Goal: Task Accomplishment & Management: Manage account settings

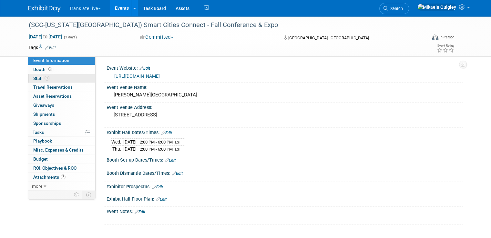
click at [52, 77] on link "1 Staff 1" at bounding box center [61, 78] width 67 height 9
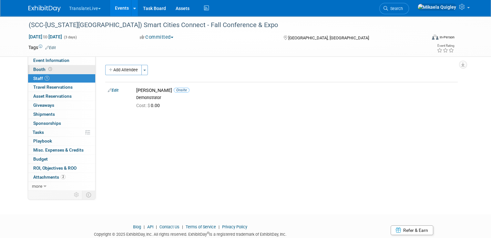
click at [66, 66] on link "Booth" at bounding box center [61, 69] width 67 height 9
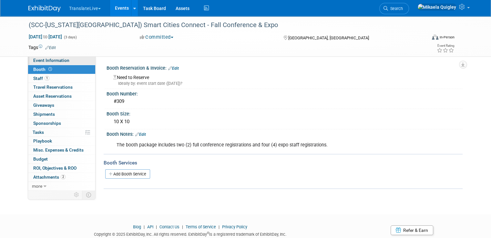
click at [66, 62] on link "Event Information" at bounding box center [61, 60] width 67 height 9
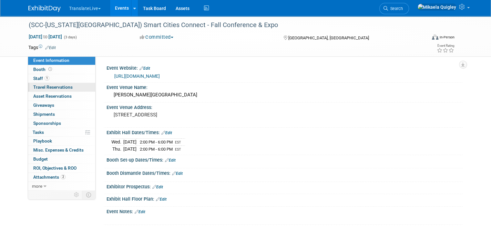
click at [50, 87] on span "Travel Reservations 0" at bounding box center [52, 87] width 39 height 5
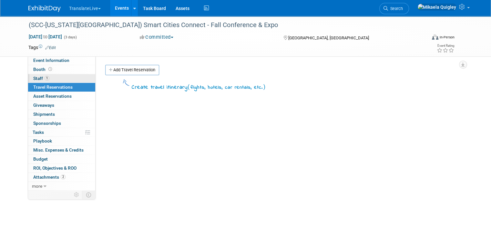
click at [52, 80] on link "1 Staff 1" at bounding box center [61, 78] width 67 height 9
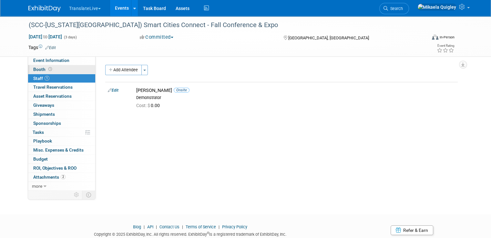
click at [60, 71] on link "Booth" at bounding box center [61, 69] width 67 height 9
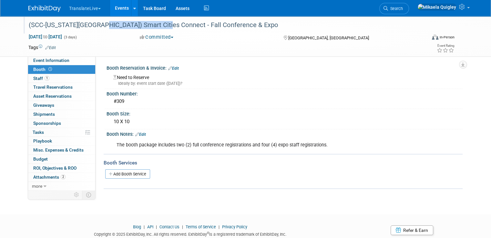
drag, startPoint x: 92, startPoint y: 25, endPoint x: 154, endPoint y: 24, distance: 62.6
click at [154, 24] on div "(SCC-[US_STATE][GEOGRAPHIC_DATA]) Smart Cities Connect - Fall Conference & Expo" at bounding box center [222, 25] width 392 height 12
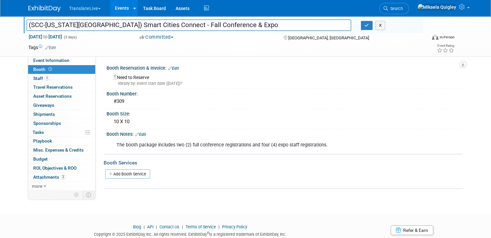
click at [116, 22] on input "(SCC-[US_STATE][GEOGRAPHIC_DATA]) Smart Cities Connect - Fall Conference & Expo" at bounding box center [188, 24] width 325 height 11
drag, startPoint x: 89, startPoint y: 25, endPoint x: 151, endPoint y: 24, distance: 62.0
click at [151, 24] on input "(SCC-[US_STATE][GEOGRAPHIC_DATA]) Smart Cities Connect - Fall Conference & Expo" at bounding box center [188, 24] width 325 height 11
click at [385, 24] on button "X" at bounding box center [380, 25] width 10 height 9
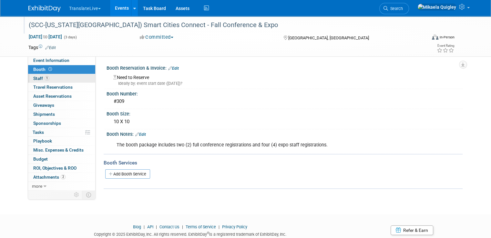
click at [54, 76] on link "1 Staff 1" at bounding box center [61, 78] width 67 height 9
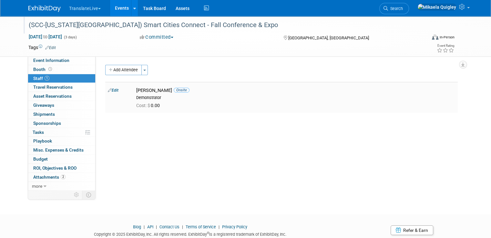
drag, startPoint x: 146, startPoint y: 89, endPoint x: 161, endPoint y: 89, distance: 15.5
click at [161, 89] on div "[PERSON_NAME] Onsite" at bounding box center [295, 90] width 319 height 6
copy div "[PERSON_NAME]"
click at [121, 5] on link "Events" at bounding box center [122, 8] width 24 height 16
